Goal: Task Accomplishment & Management: Manage account settings

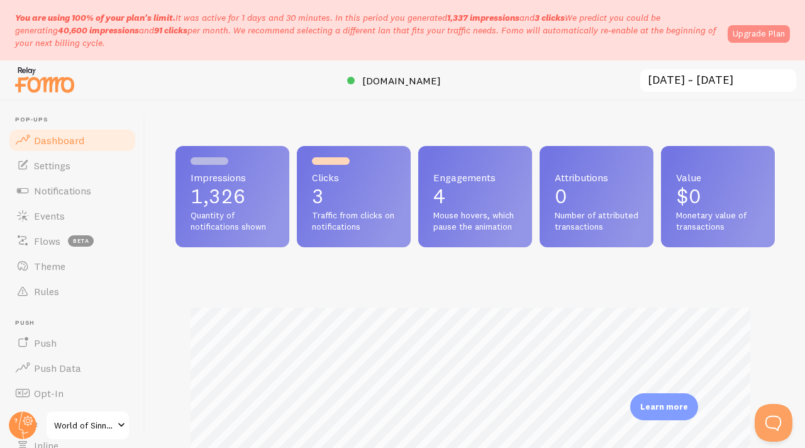
click at [765, 32] on link "Upgrade Plan" at bounding box center [759, 34] width 62 height 18
drag, startPoint x: 30, startPoint y: 18, endPoint x: 664, endPoint y: 52, distance: 635.6
click at [664, 52] on div "You are using 100% of your plan's limit. It was active for 1 days and 30 minute…" at bounding box center [402, 30] width 805 height 60
click at [742, 41] on link "Upgrade Plan" at bounding box center [759, 34] width 62 height 18
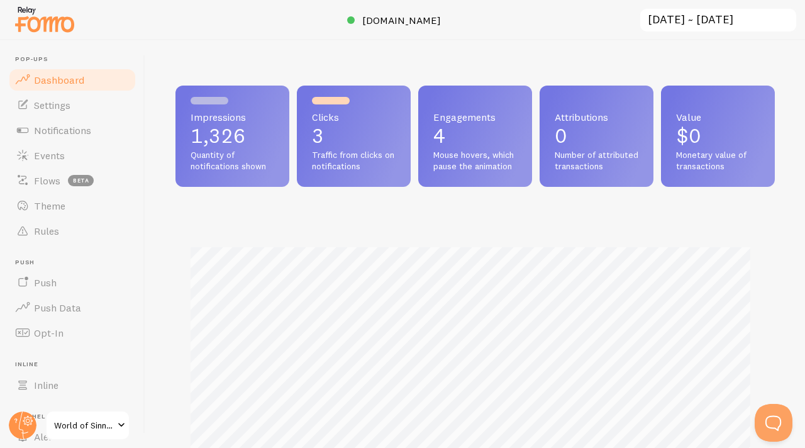
click at [208, 135] on p "1,326" at bounding box center [233, 136] width 84 height 20
click at [517, 114] on span "Engagements" at bounding box center [475, 117] width 84 height 10
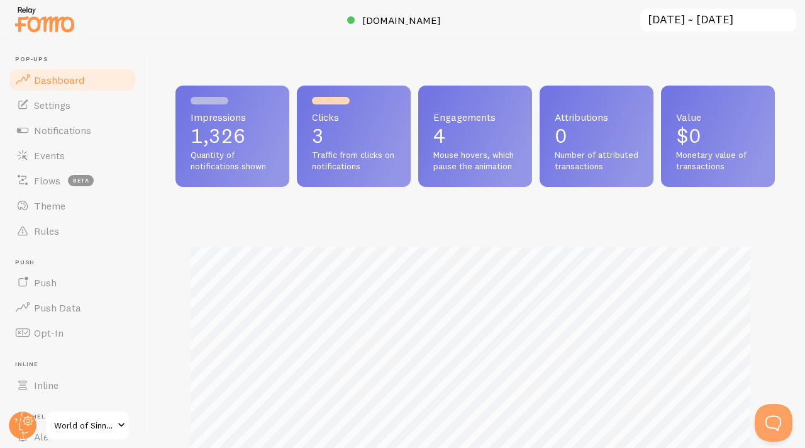
drag, startPoint x: 518, startPoint y: 124, endPoint x: 501, endPoint y: 135, distance: 19.5
click at [501, 135] on div "Engagements 4 Mouse hovers, which pause the animation" at bounding box center [475, 136] width 114 height 101
click at [501, 135] on p "4" at bounding box center [475, 136] width 84 height 20
click at [352, 125] on div "Clicks 3 Traffic from clicks on notifications" at bounding box center [354, 136] width 114 height 101
drag, startPoint x: 352, startPoint y: 125, endPoint x: 345, endPoint y: 135, distance: 12.6
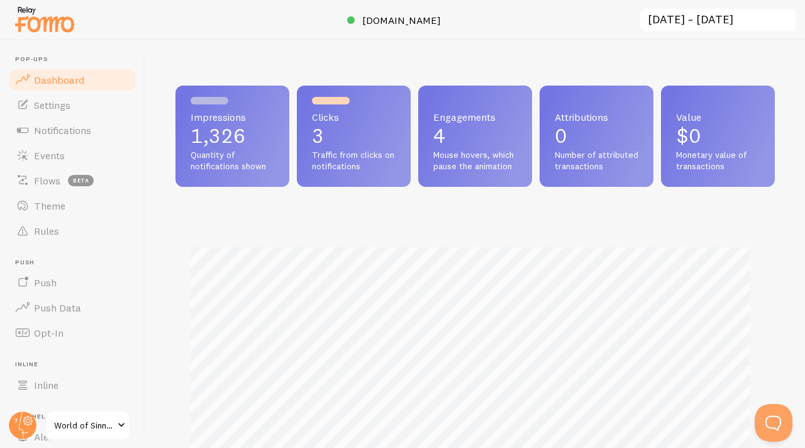
click at [345, 135] on div "Clicks 3 Traffic from clicks on notifications" at bounding box center [354, 136] width 114 height 101
click at [51, 156] on span "Events" at bounding box center [49, 155] width 31 height 13
